Goal: Task Accomplishment & Management: Complete application form

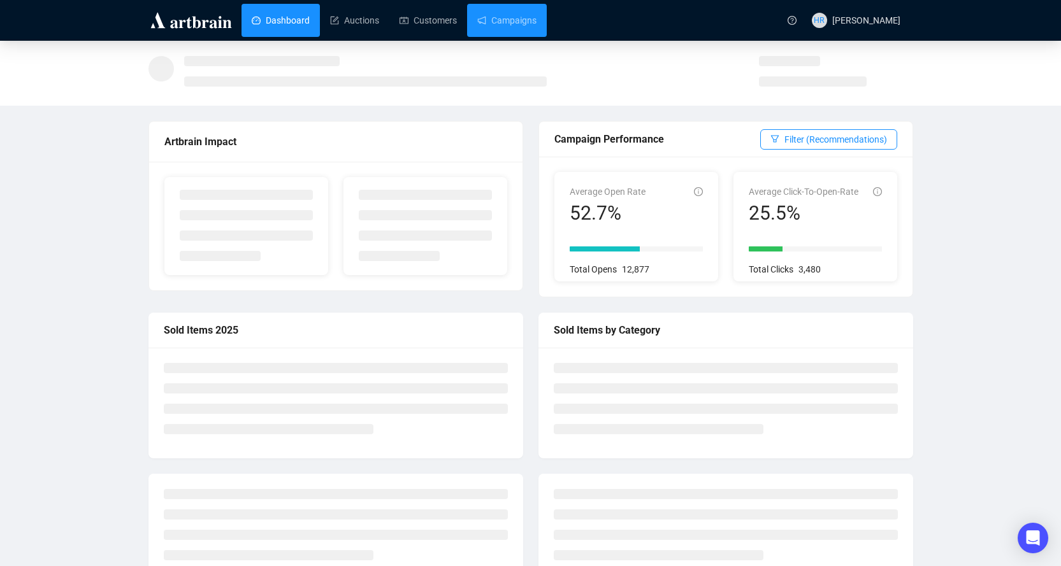
click at [520, 17] on link "Campaigns" at bounding box center [506, 20] width 59 height 33
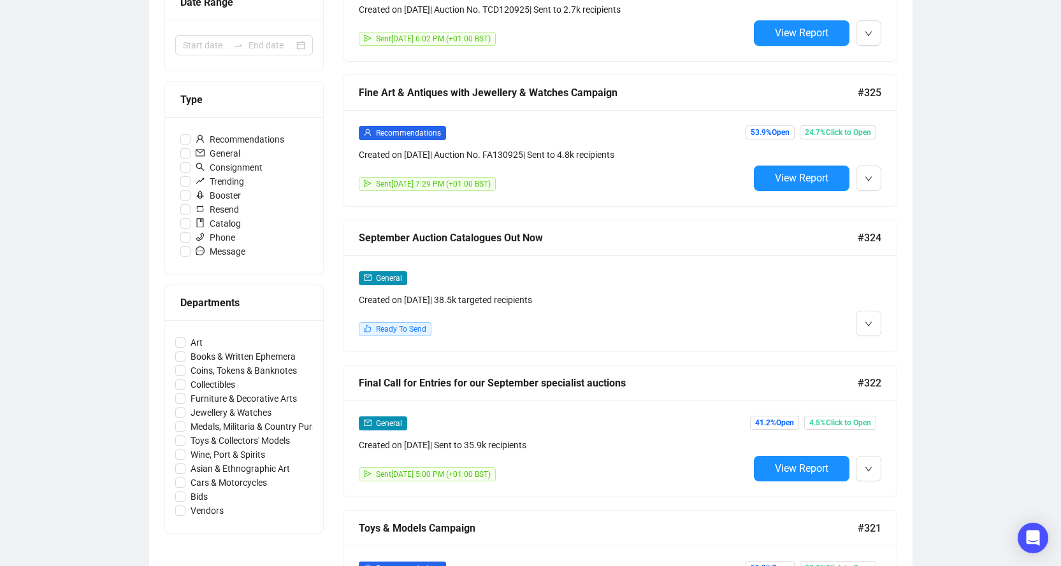
scroll to position [319, 0]
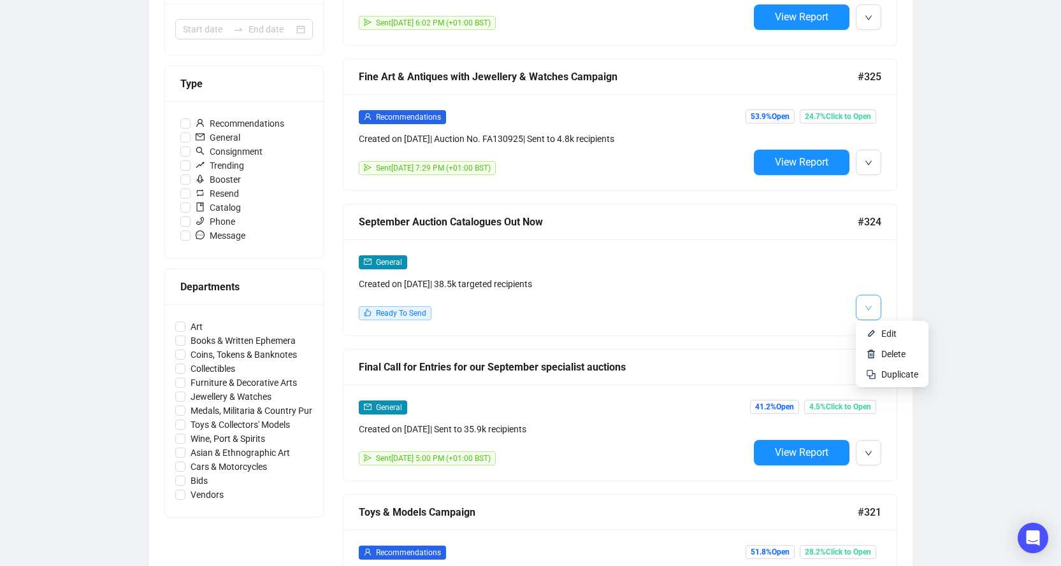
click at [868, 313] on span "button" at bounding box center [868, 307] width 8 height 16
click at [872, 334] on img at bounding box center [871, 334] width 10 height 10
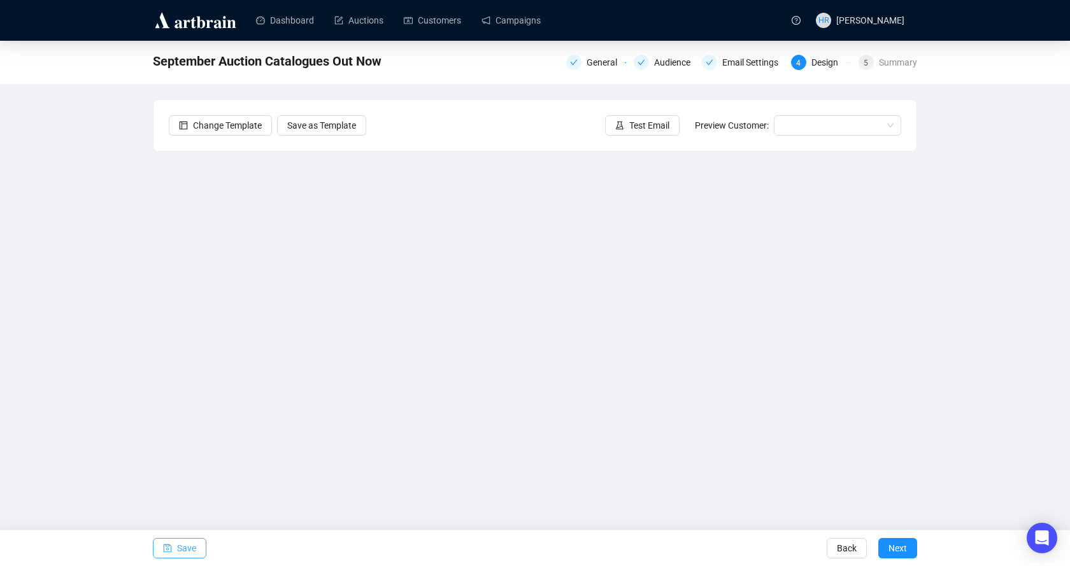
click at [179, 542] on span "Save" at bounding box center [186, 549] width 19 height 36
click at [170, 546] on icon "save" at bounding box center [167, 548] width 9 height 9
click at [166, 549] on icon "save" at bounding box center [167, 548] width 9 height 9
click at [170, 549] on icon "save" at bounding box center [167, 548] width 9 height 9
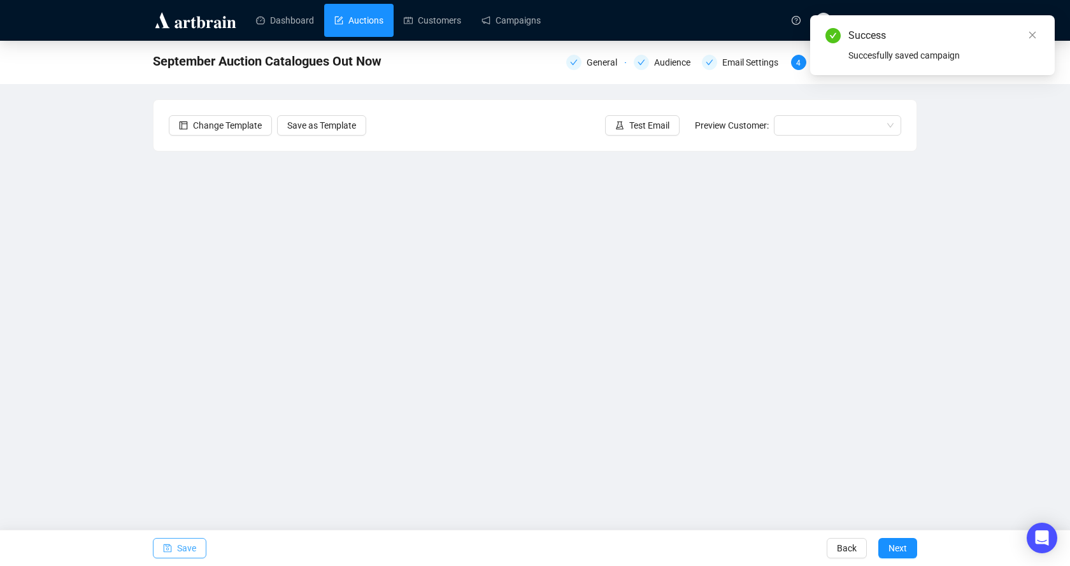
click at [340, 26] on link "Auctions" at bounding box center [358, 20] width 49 height 33
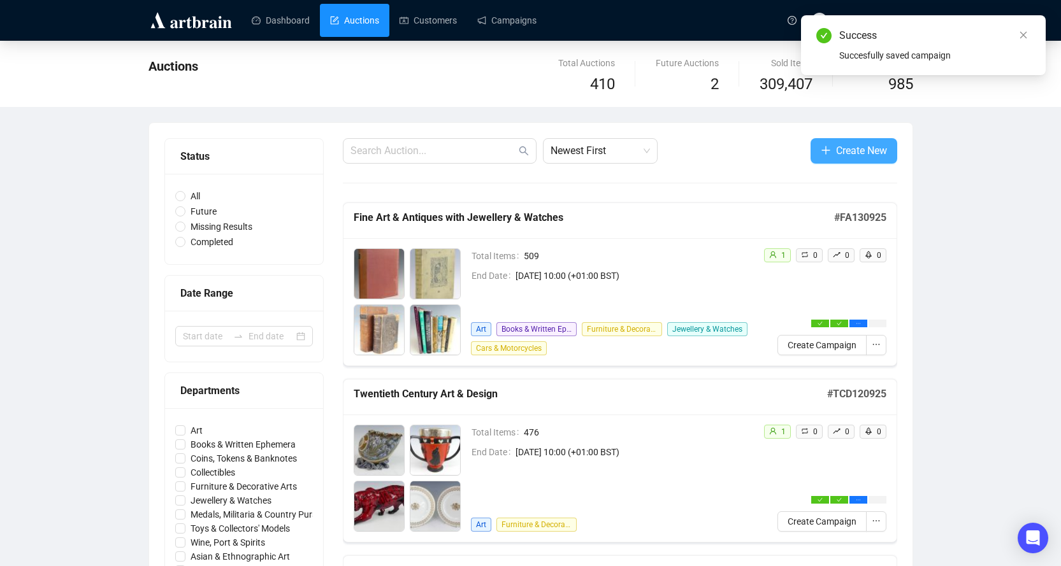
click at [822, 152] on icon "plus" at bounding box center [826, 150] width 10 height 10
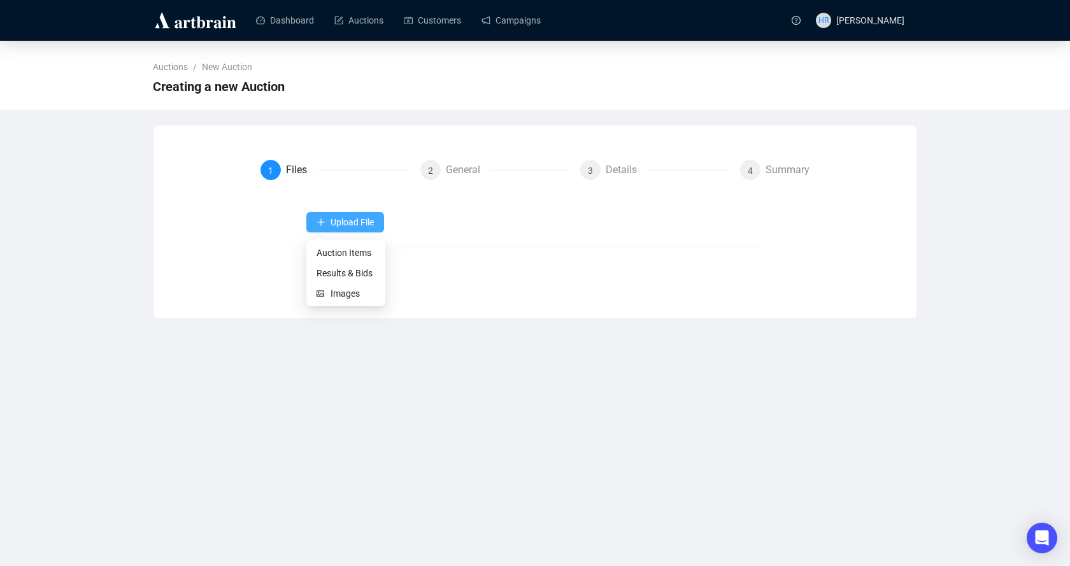
click at [336, 227] on span "Upload File" at bounding box center [352, 222] width 43 height 10
click at [321, 252] on span "Auction Items" at bounding box center [346, 253] width 59 height 14
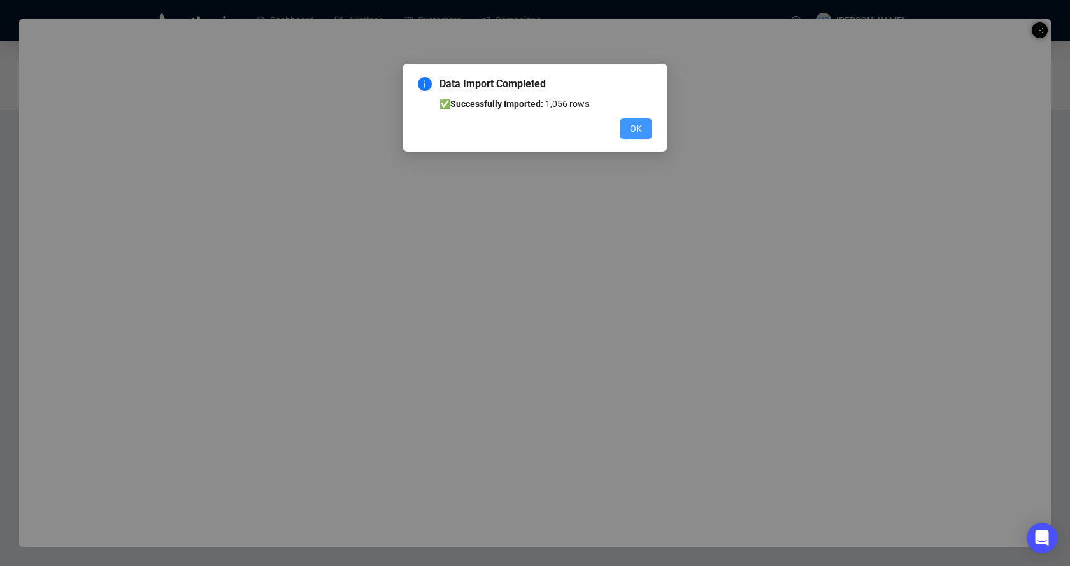
click at [641, 127] on span "OK" at bounding box center [636, 129] width 12 height 14
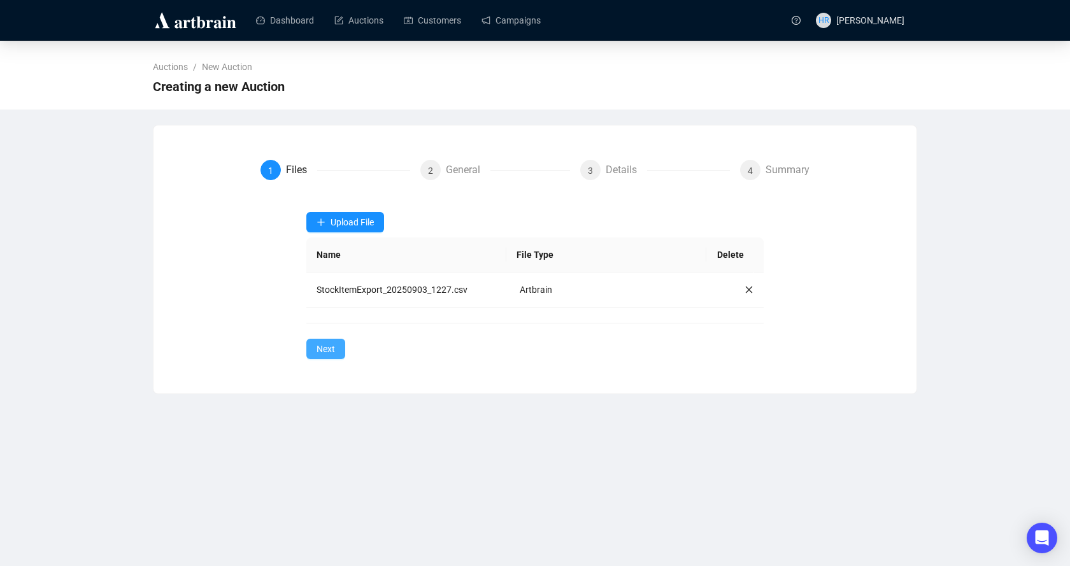
click at [311, 351] on button "Next" at bounding box center [325, 349] width 39 height 20
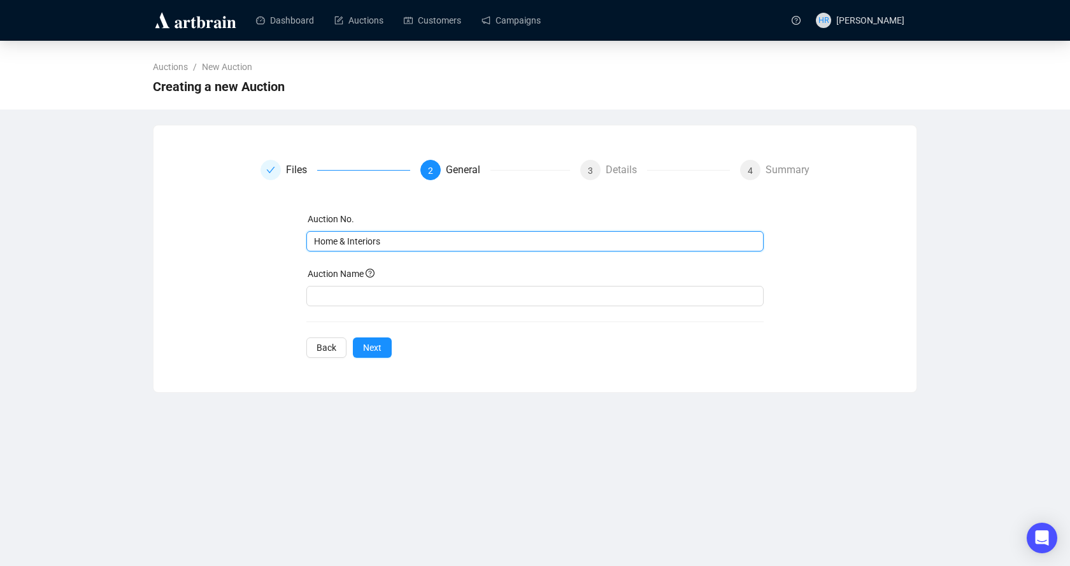
drag, startPoint x: 398, startPoint y: 244, endPoint x: 57, endPoint y: 238, distance: 340.9
click at [57, 238] on div "Auctions / New Auction Creating a new Auction Files 2 General 3 Details 4 Summa…" at bounding box center [535, 217] width 1070 height 352
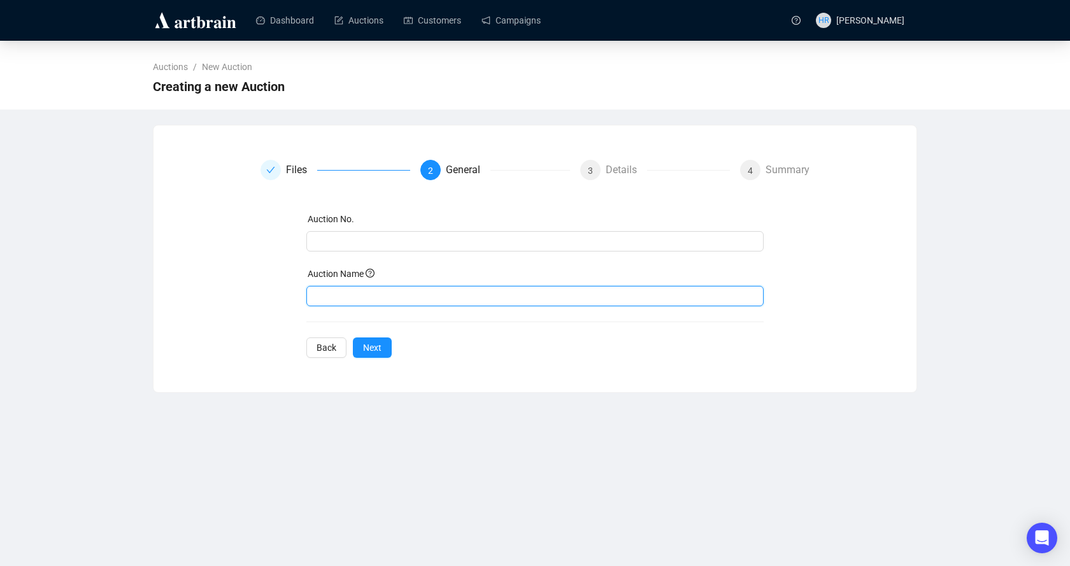
drag, startPoint x: 347, startPoint y: 298, endPoint x: 343, endPoint y: 292, distance: 7.4
click at [347, 298] on input "text" at bounding box center [535, 296] width 458 height 20
paste input "Home & Interiors"
type input "Home & Interiors"
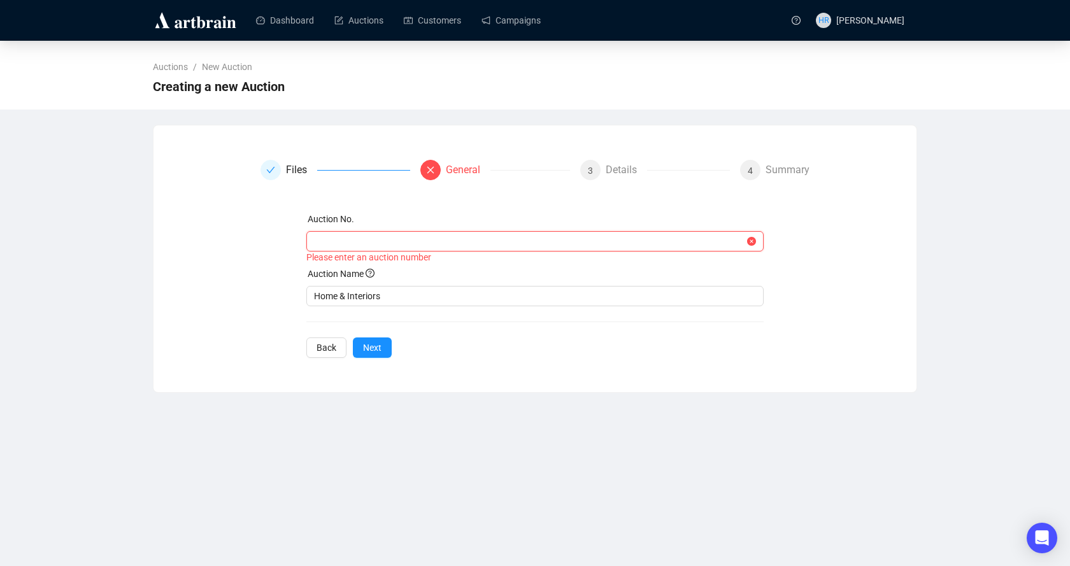
click at [331, 247] on input "text" at bounding box center [529, 241] width 431 height 14
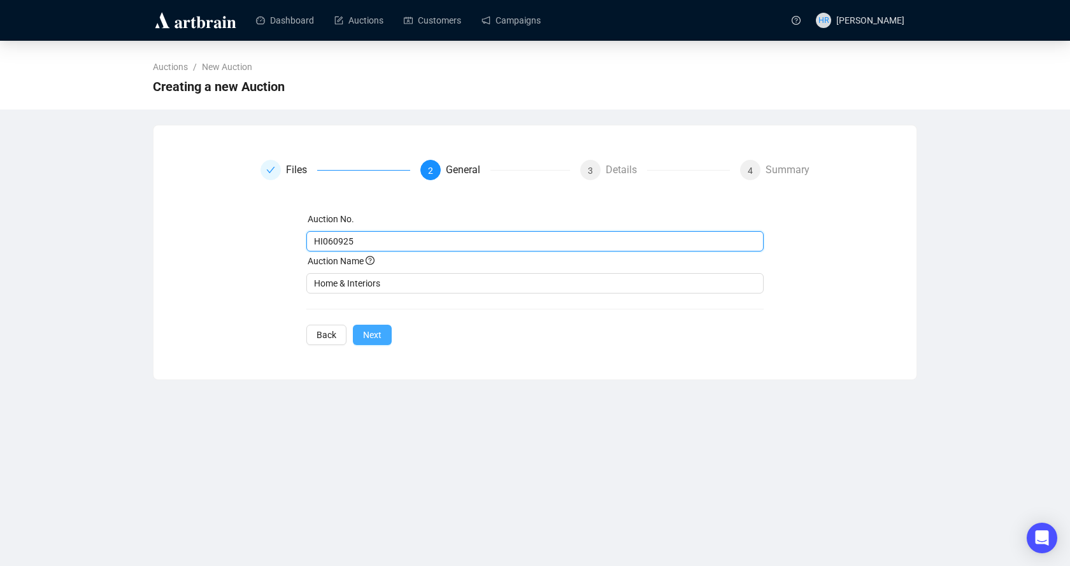
type input "HI060925"
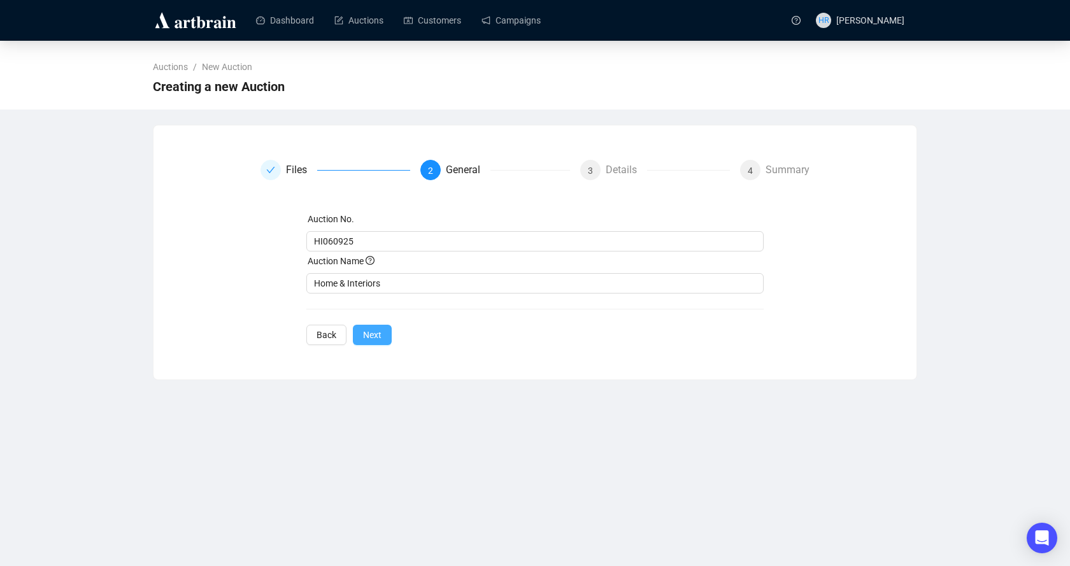
click at [368, 334] on span "Next" at bounding box center [372, 335] width 18 height 14
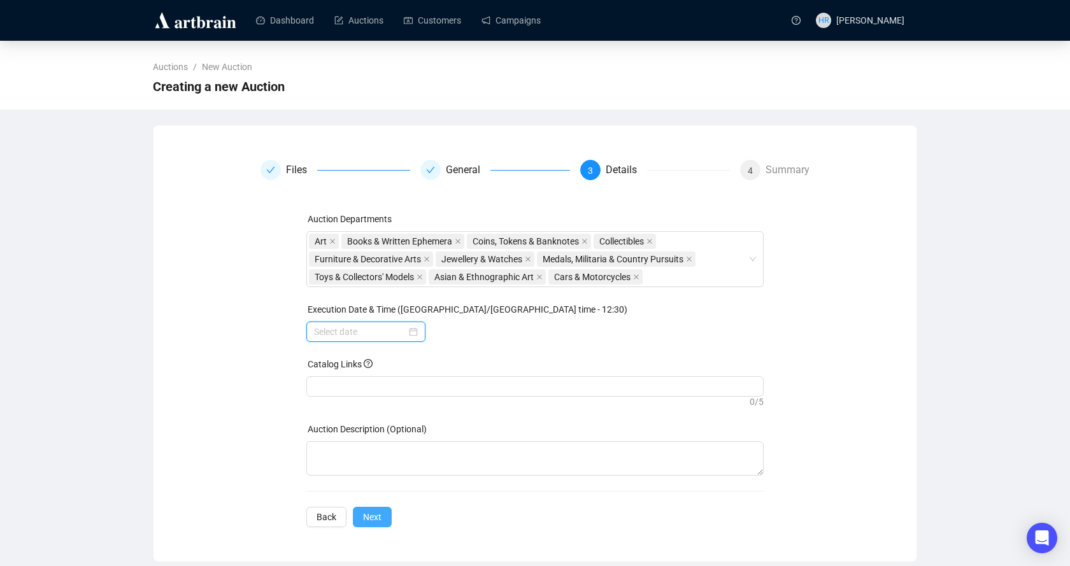
click at [368, 334] on input at bounding box center [360, 332] width 92 height 14
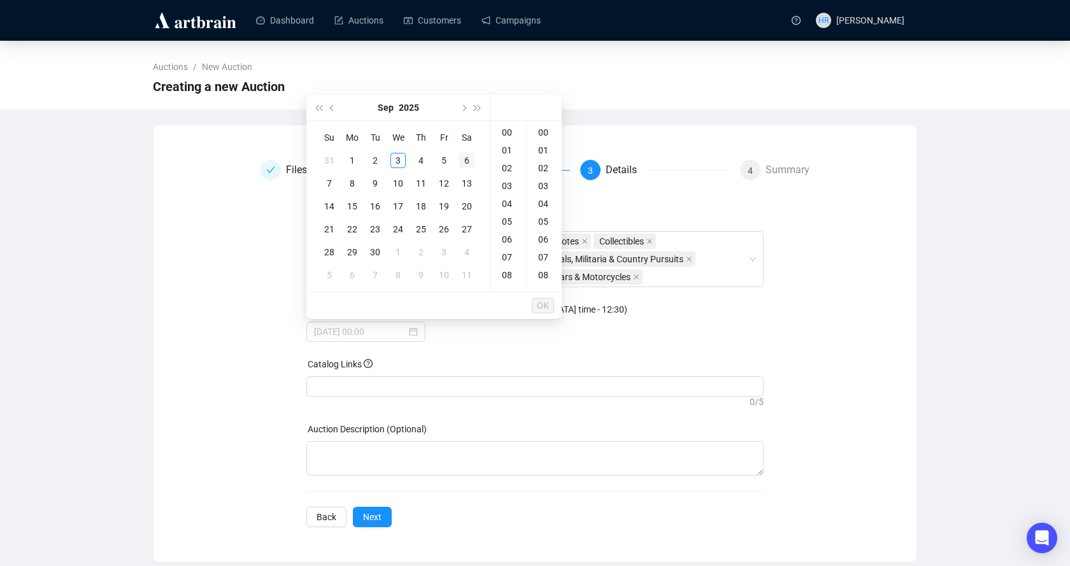
click at [470, 155] on div "6" at bounding box center [466, 160] width 15 height 15
type input "[DATE] 00:00"
click at [541, 305] on span "OK" at bounding box center [543, 306] width 12 height 24
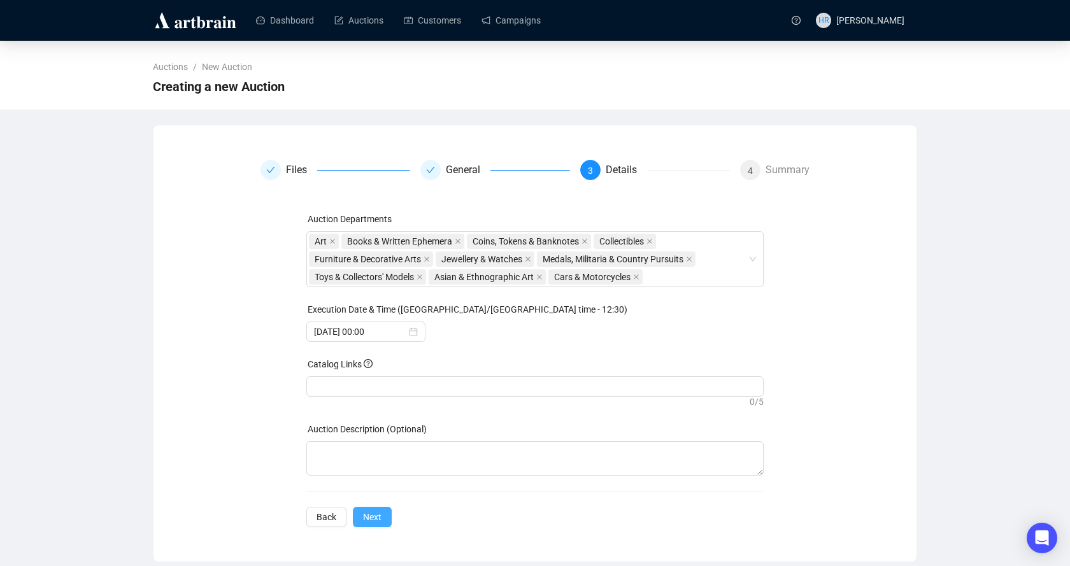
click at [367, 524] on span "Next" at bounding box center [372, 517] width 18 height 14
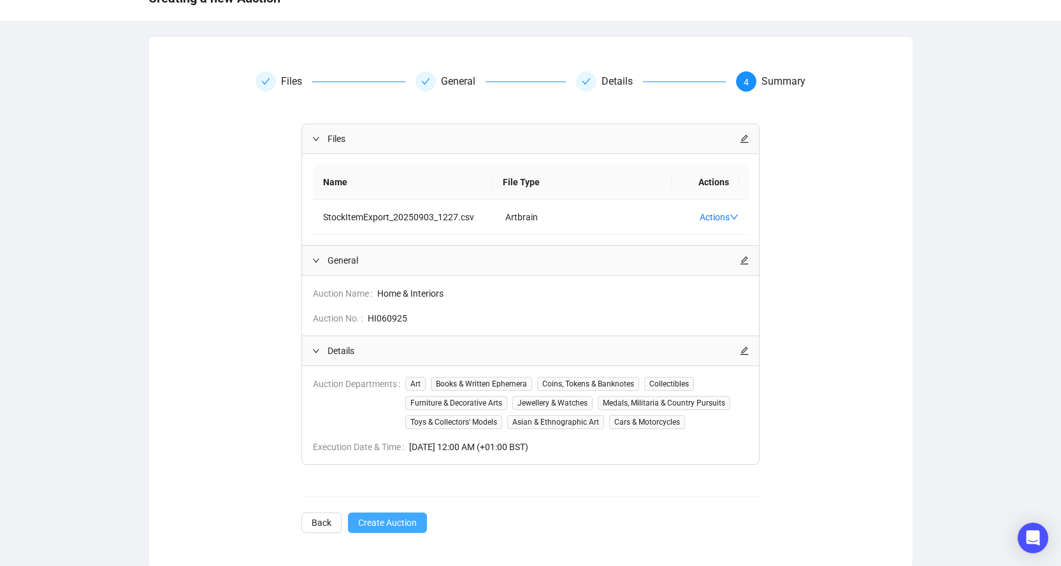
scroll to position [90, 0]
click at [371, 516] on span "Create Auction" at bounding box center [387, 521] width 59 height 14
